Goal: Information Seeking & Learning: Learn about a topic

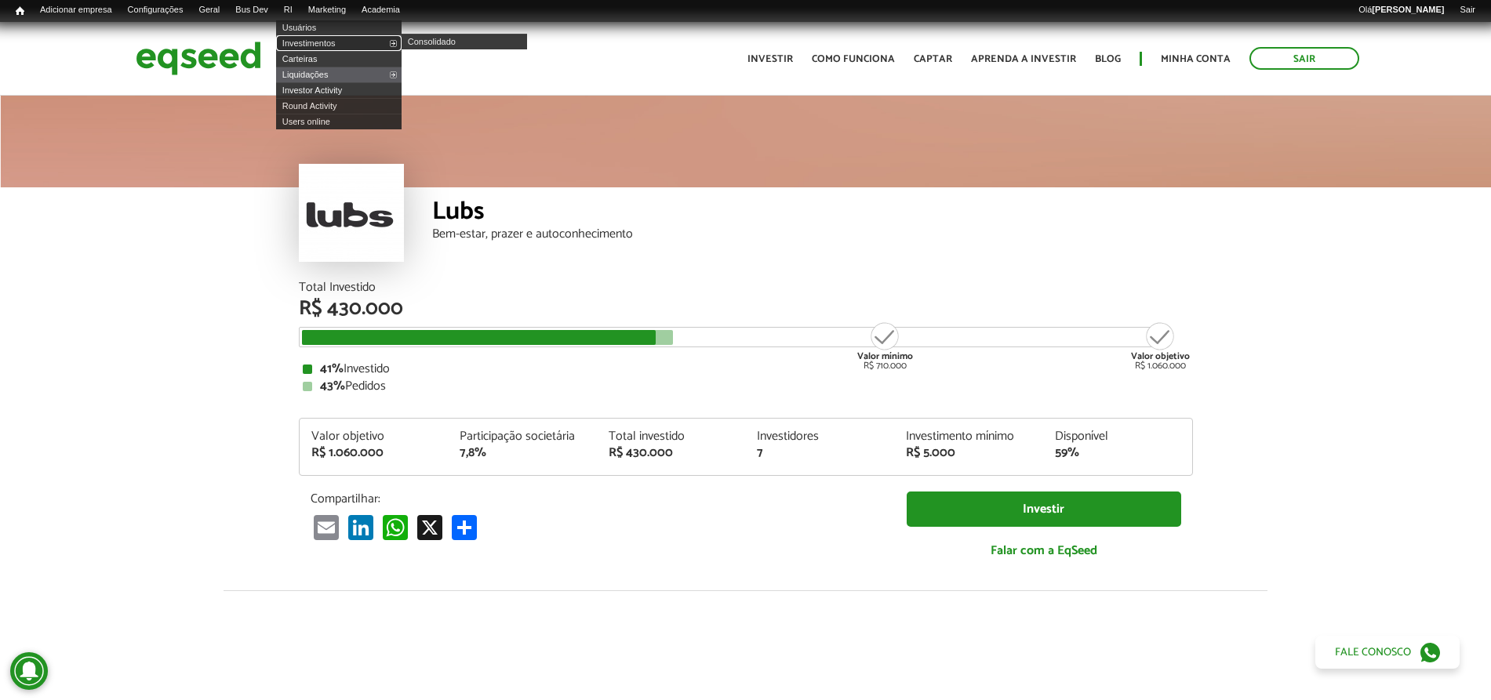
click at [315, 46] on link "Investimentos" at bounding box center [338, 43] width 125 height 16
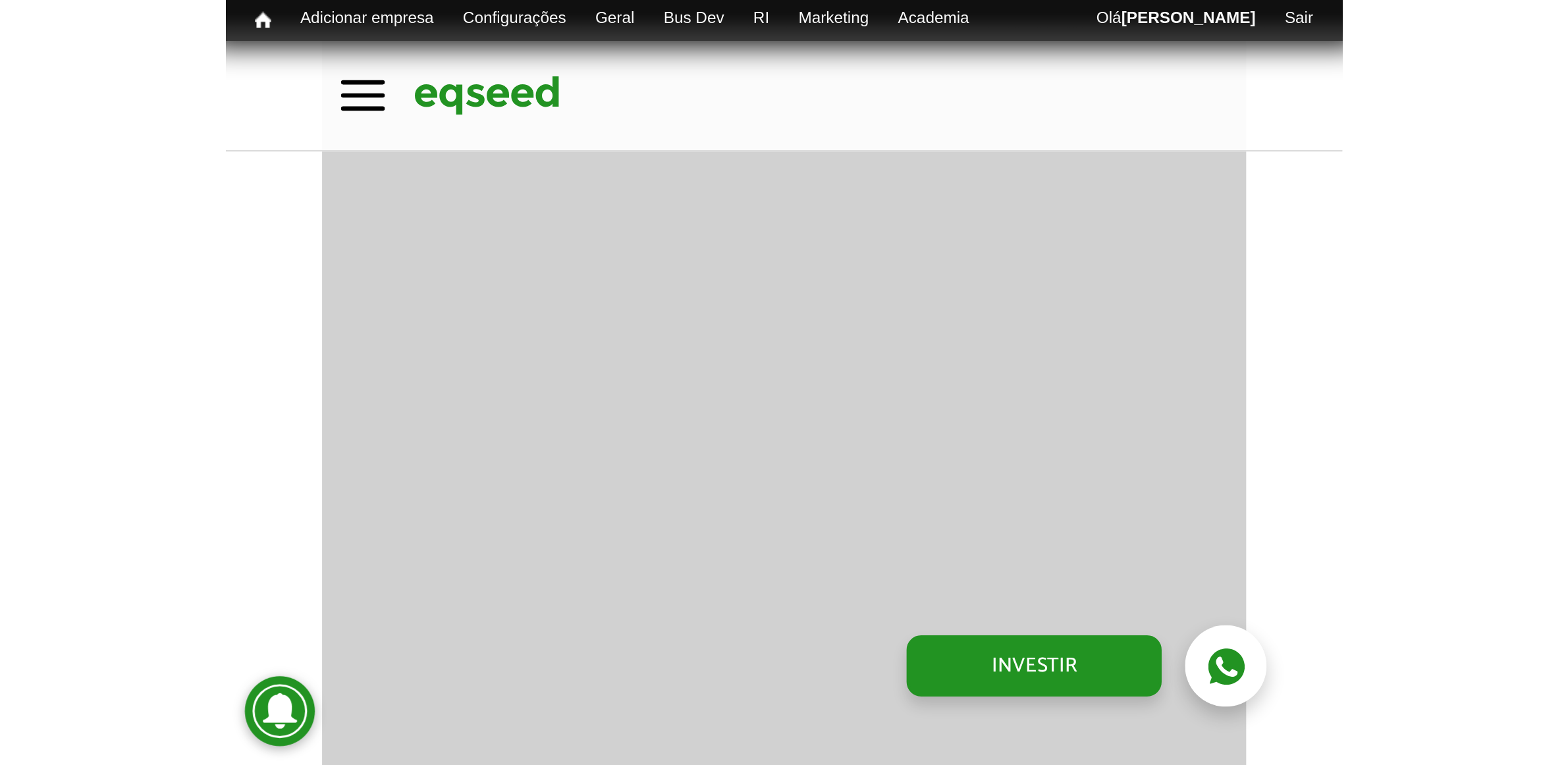
scroll to position [1082, 0]
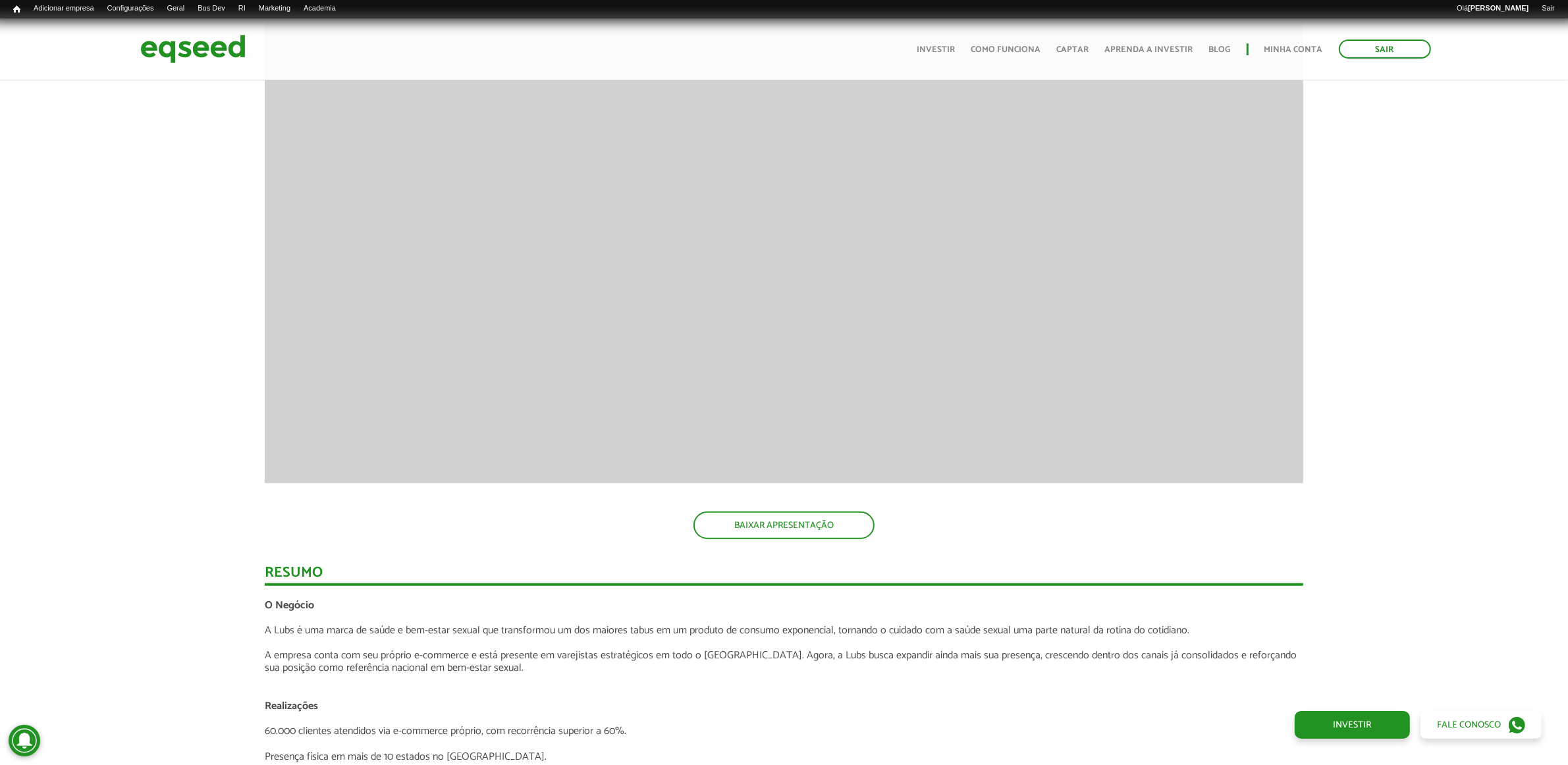
drag, startPoint x: 1407, startPoint y: 175, endPoint x: 1390, endPoint y: 189, distance: 22.0
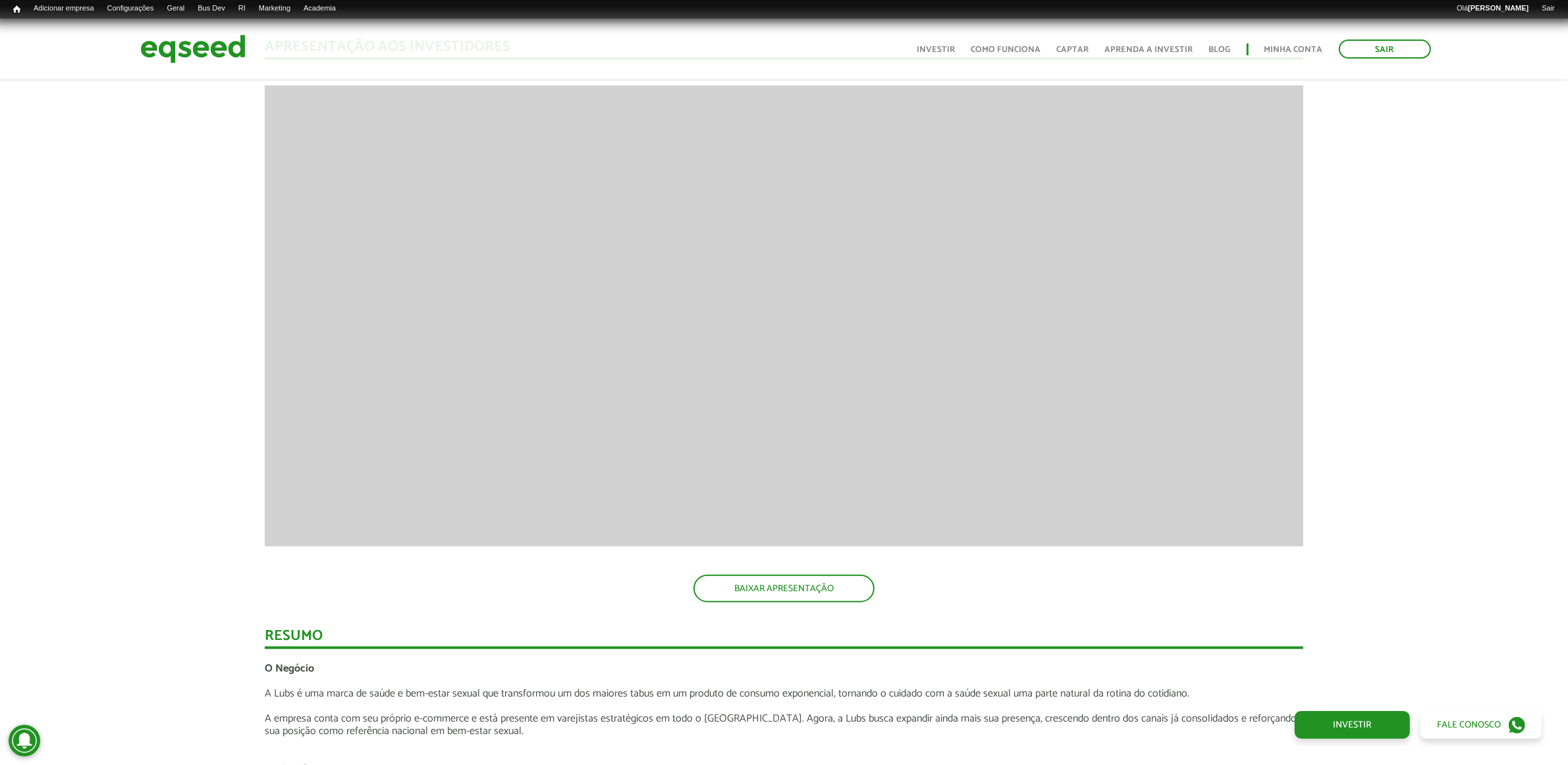
scroll to position [918, 0]
